Goal: Check status: Check status

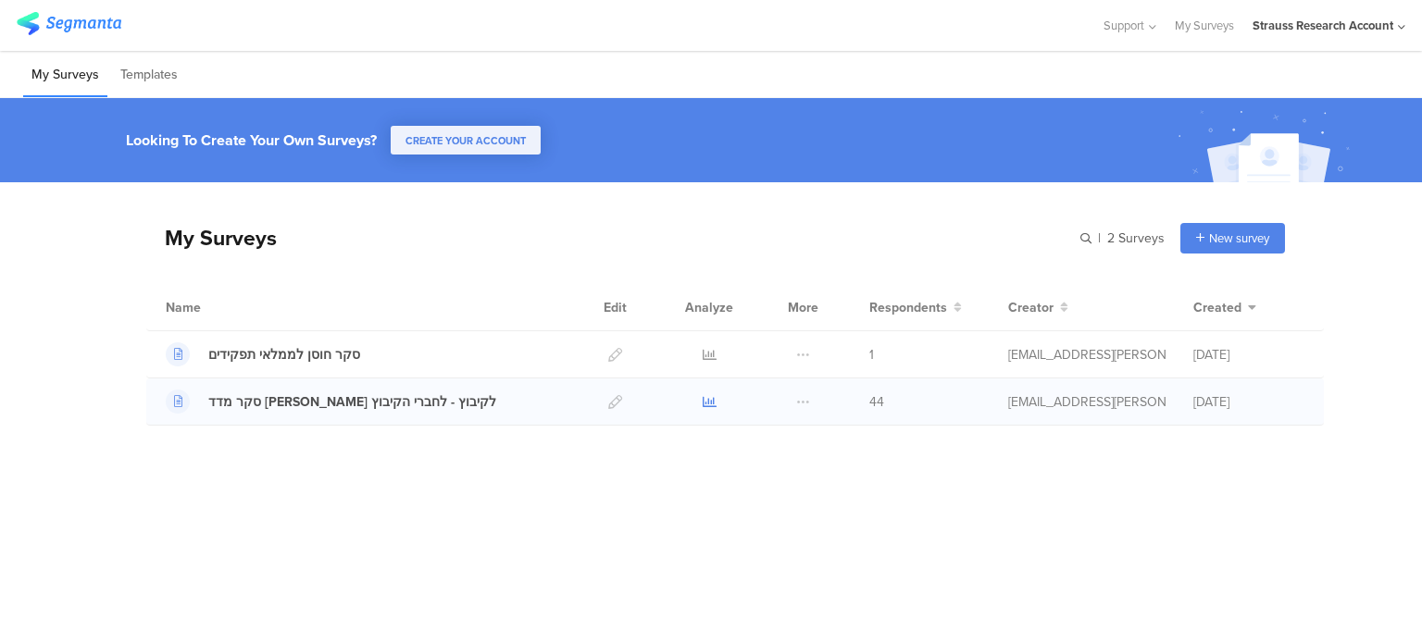
click at [710, 399] on icon at bounding box center [710, 402] width 14 height 14
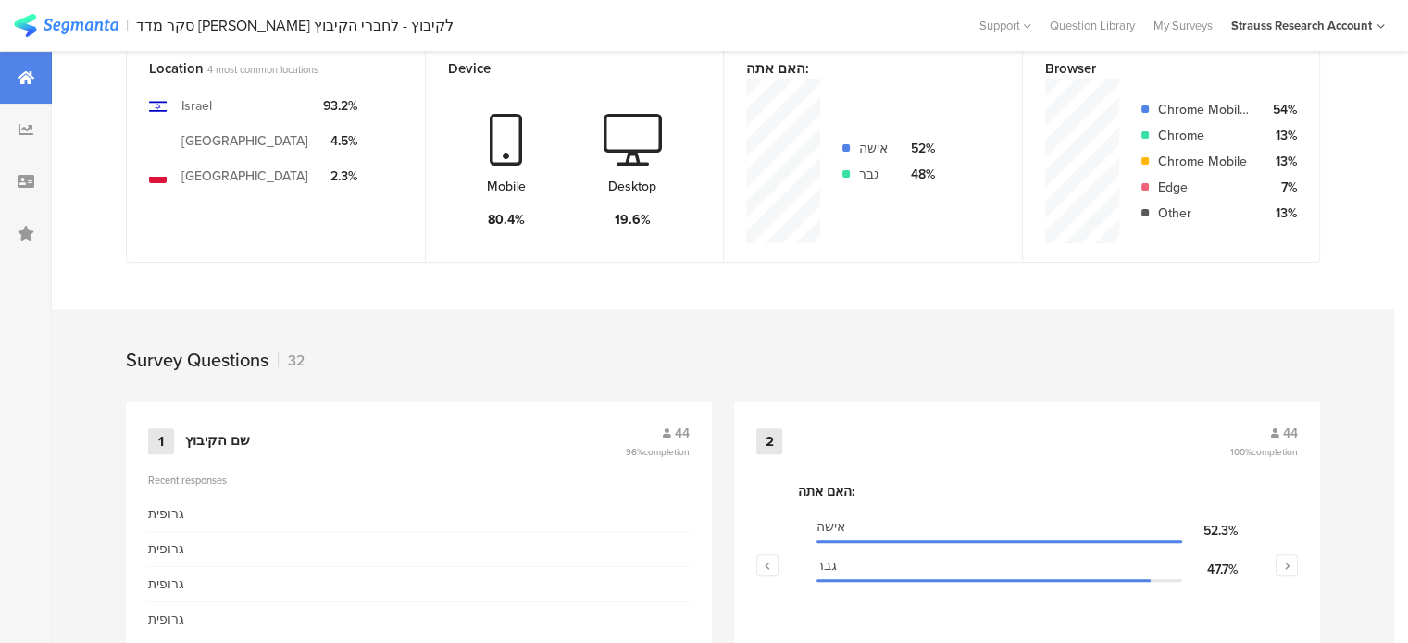
scroll to position [346, 0]
